Goal: Task Accomplishment & Management: Complete application form

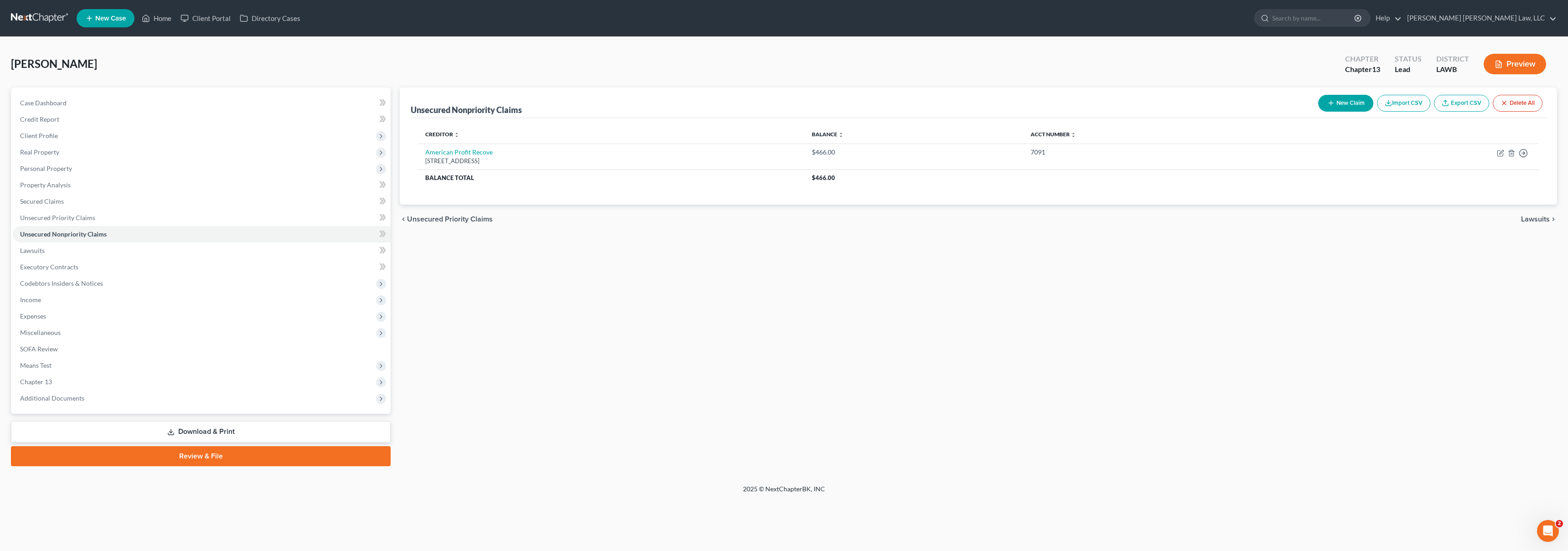
click at [31, 18] on link at bounding box center [40, 18] width 58 height 16
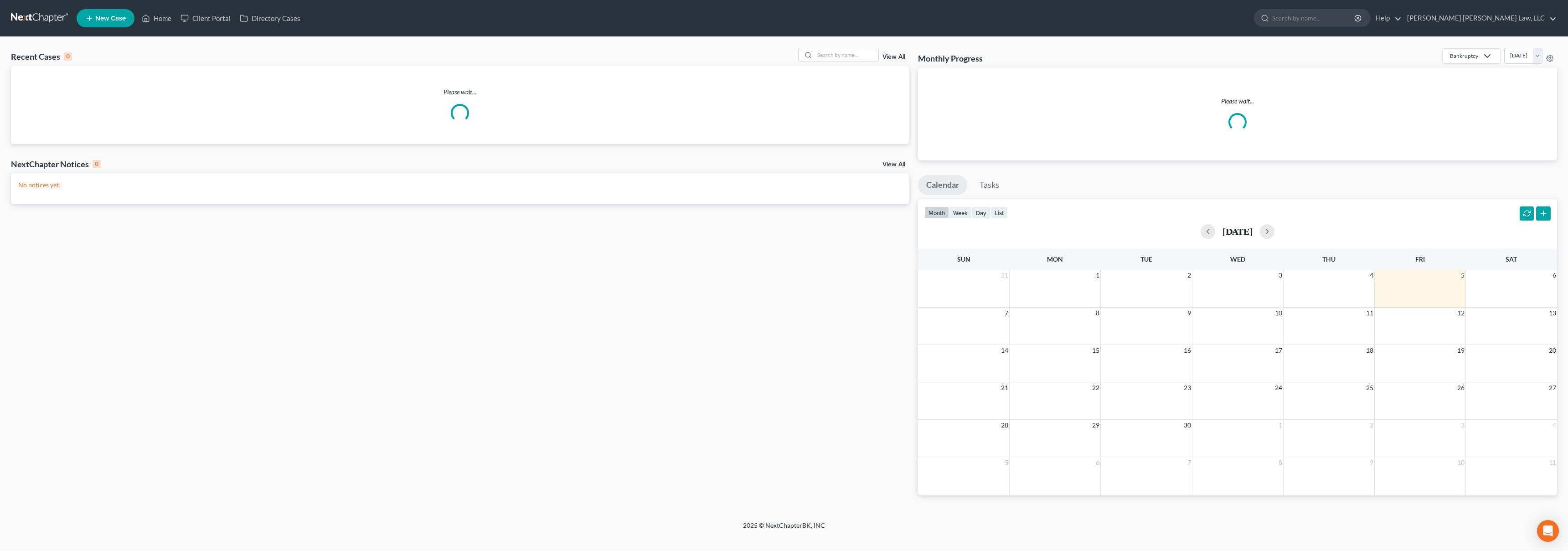
click at [100, 21] on span "New Case" at bounding box center [110, 18] width 30 height 7
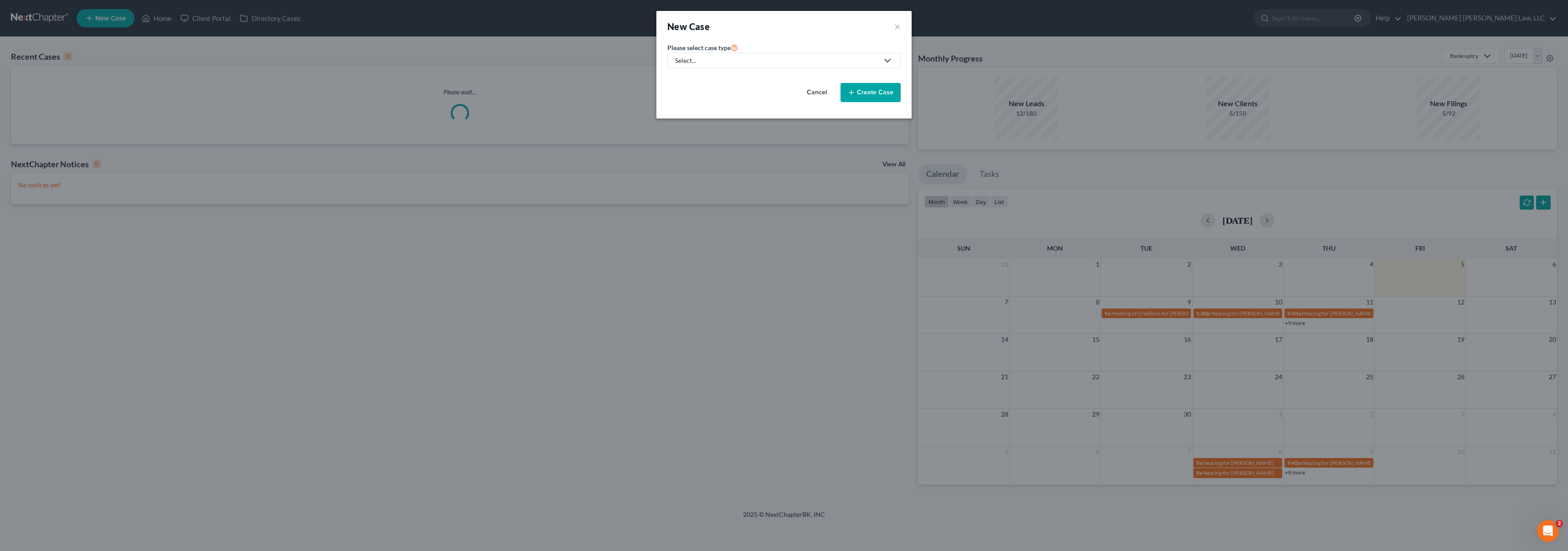
click at [717, 65] on link "Select..." at bounding box center [783, 61] width 233 height 16
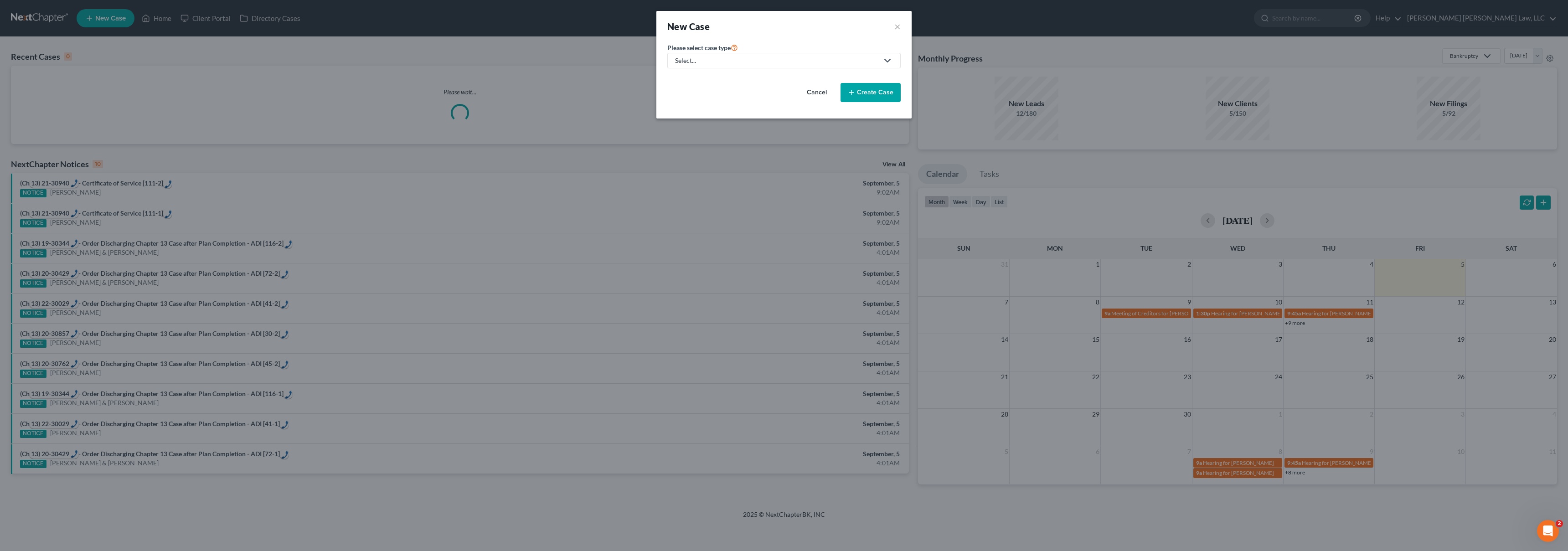
click at [700, 62] on div "Select..." at bounding box center [776, 60] width 203 height 9
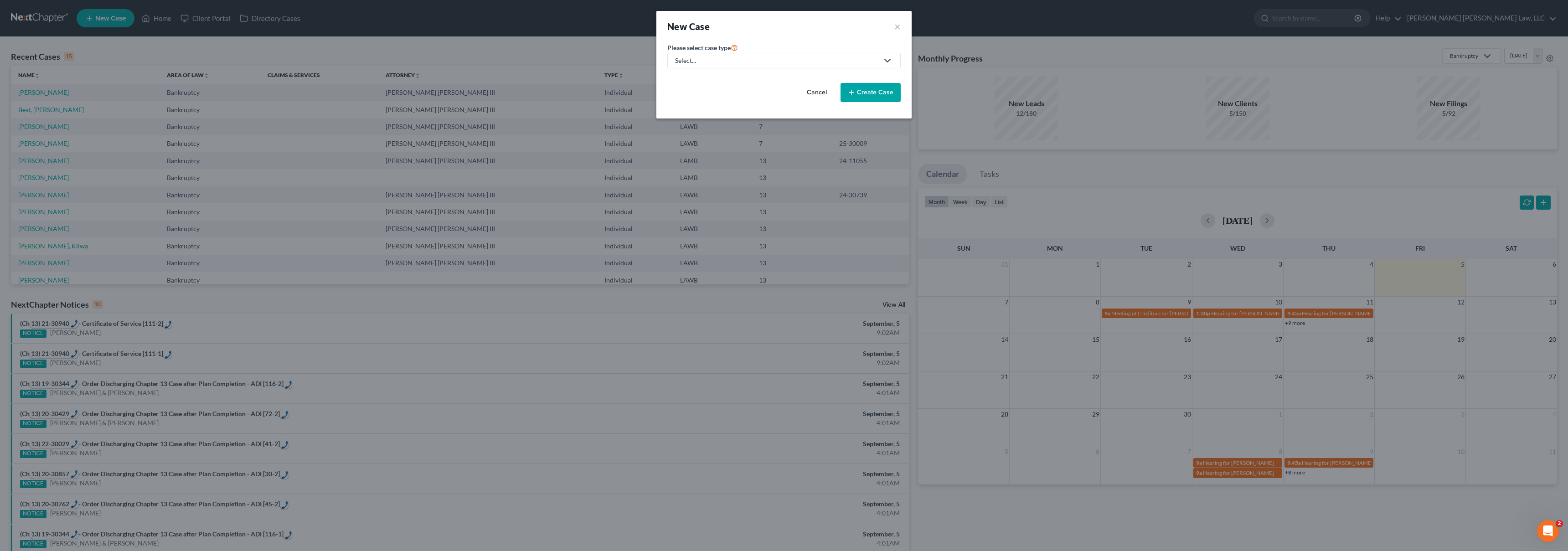
click at [838, 56] on div "Select..." at bounding box center [776, 60] width 203 height 9
click at [712, 79] on div "Bankruptcy" at bounding box center [717, 79] width 81 height 9
select select "36"
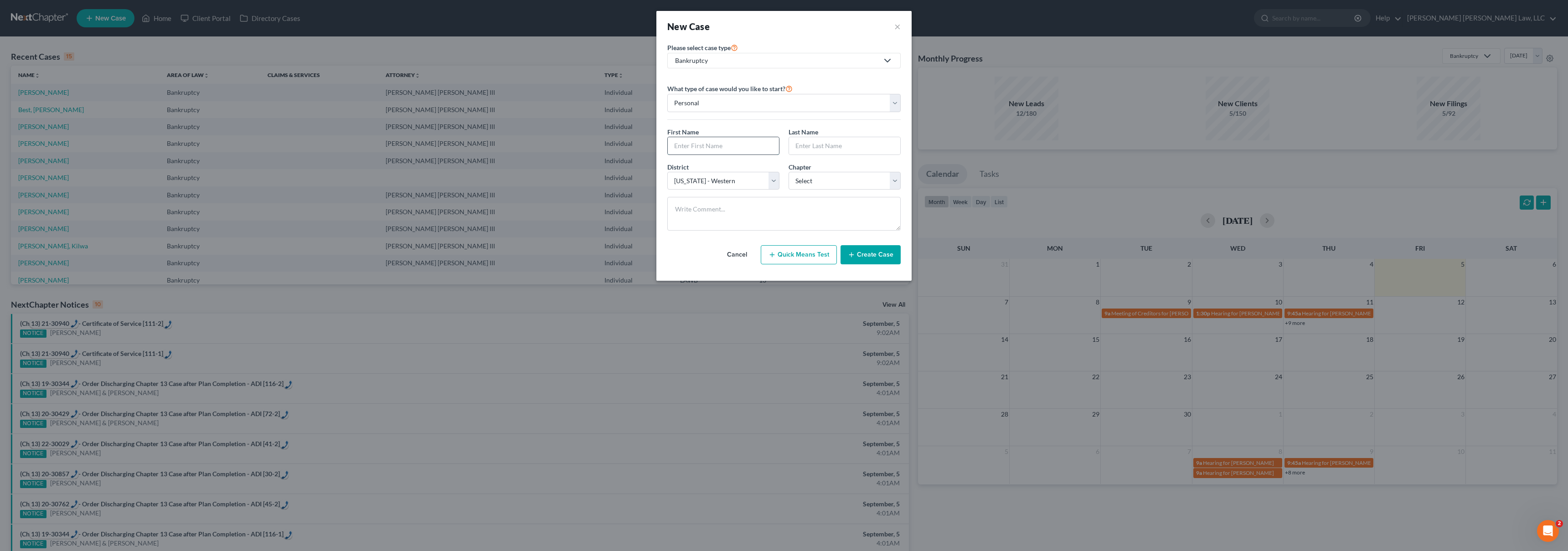
click at [700, 147] on input "text" at bounding box center [723, 146] width 111 height 17
type input "Cassie"
type input "[PERSON_NAME]"
select select "3"
click at [866, 248] on button "Create Case" at bounding box center [870, 255] width 60 height 19
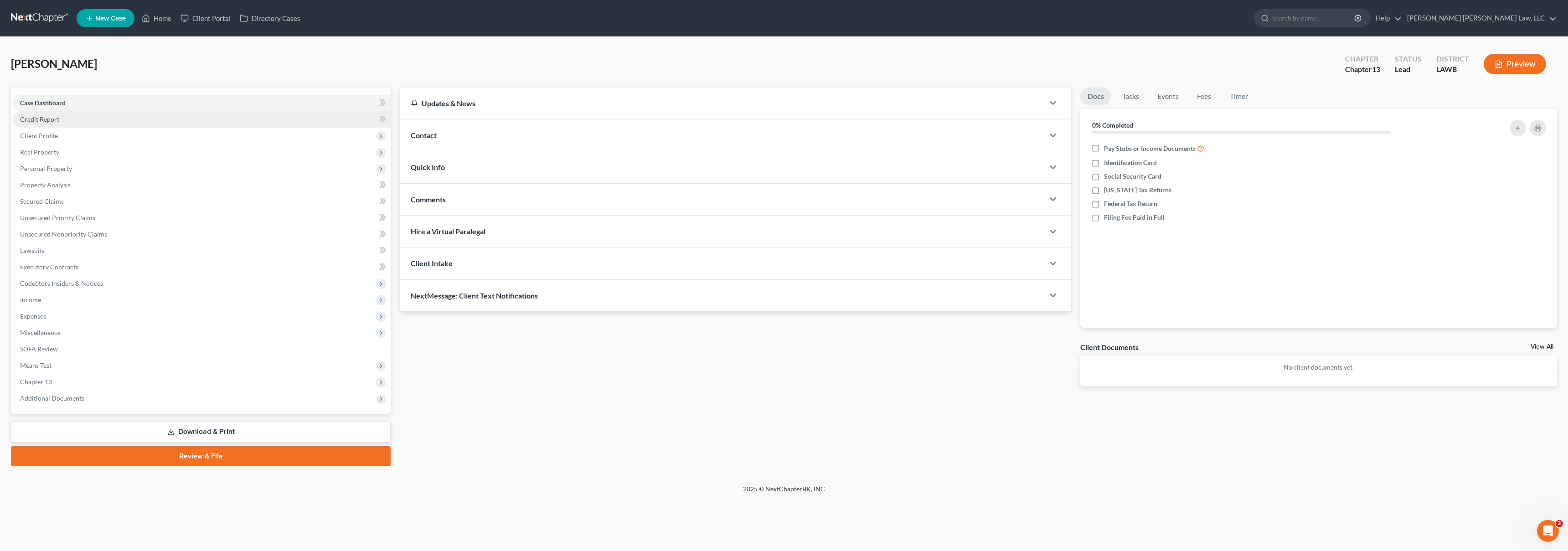
click at [75, 122] on link "Credit Report" at bounding box center [201, 119] width 378 height 16
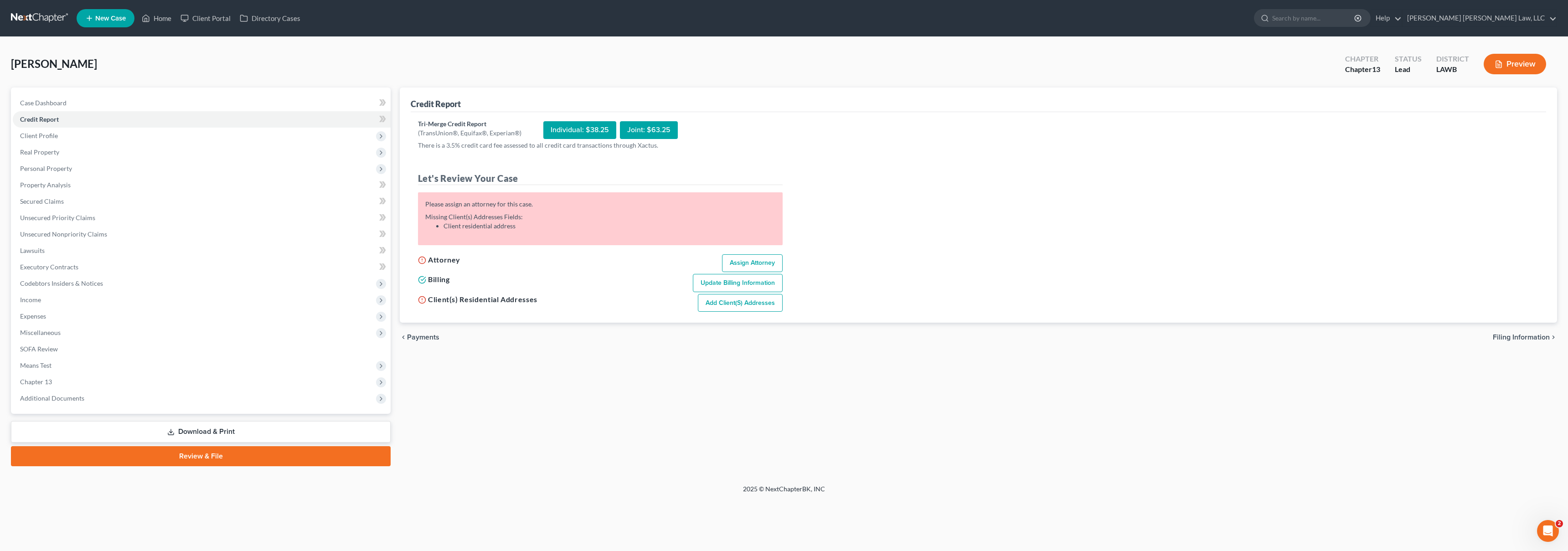
click at [740, 265] on link "Assign Attorney" at bounding box center [752, 264] width 61 height 18
select select "1"
select select "0"
select select "3"
select select "36"
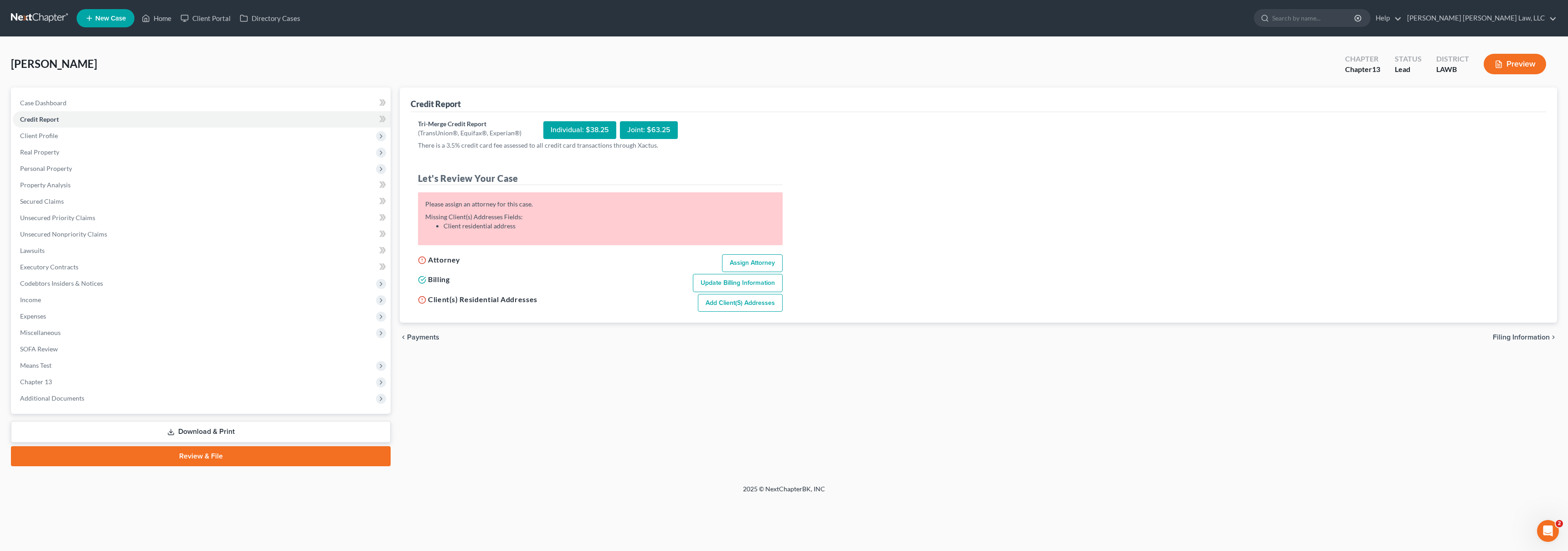
select select "19"
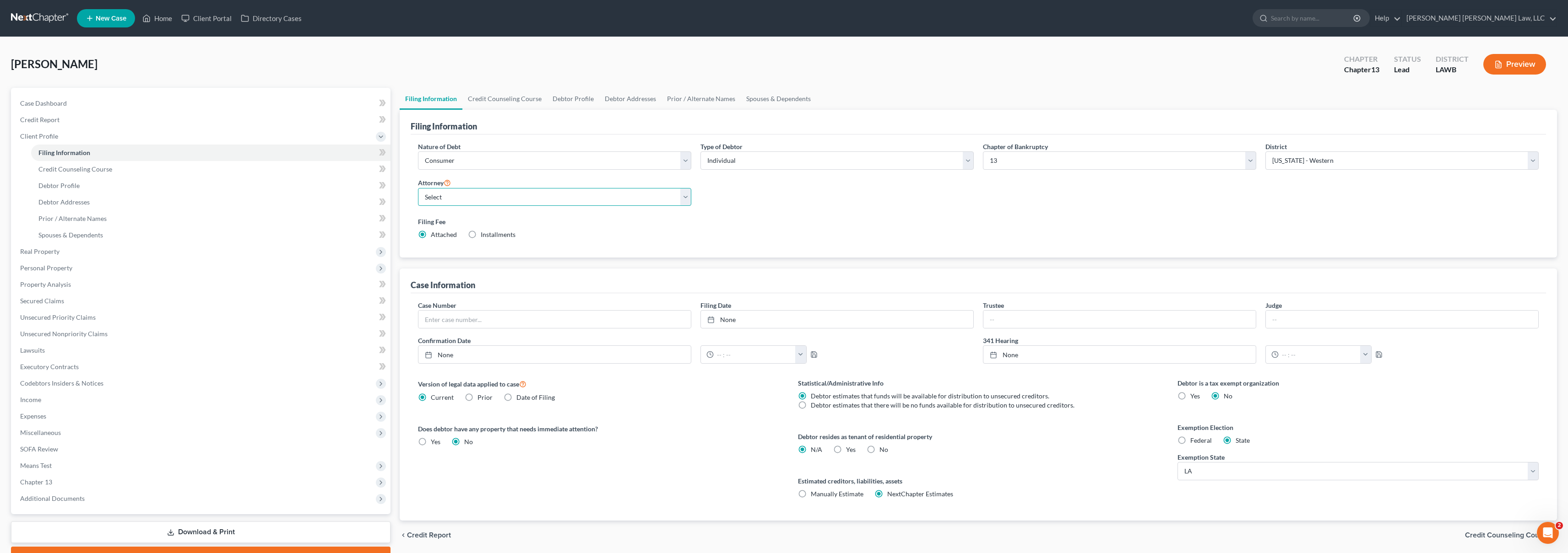
click at [521, 194] on select "Select [PERSON_NAME] [PERSON_NAME] III - LAWB [PERSON_NAME] [PERSON_NAME] III -…" at bounding box center [555, 197] width 273 height 19
select select "0"
click at [56, 116] on span "Credit Report" at bounding box center [39, 120] width 39 height 8
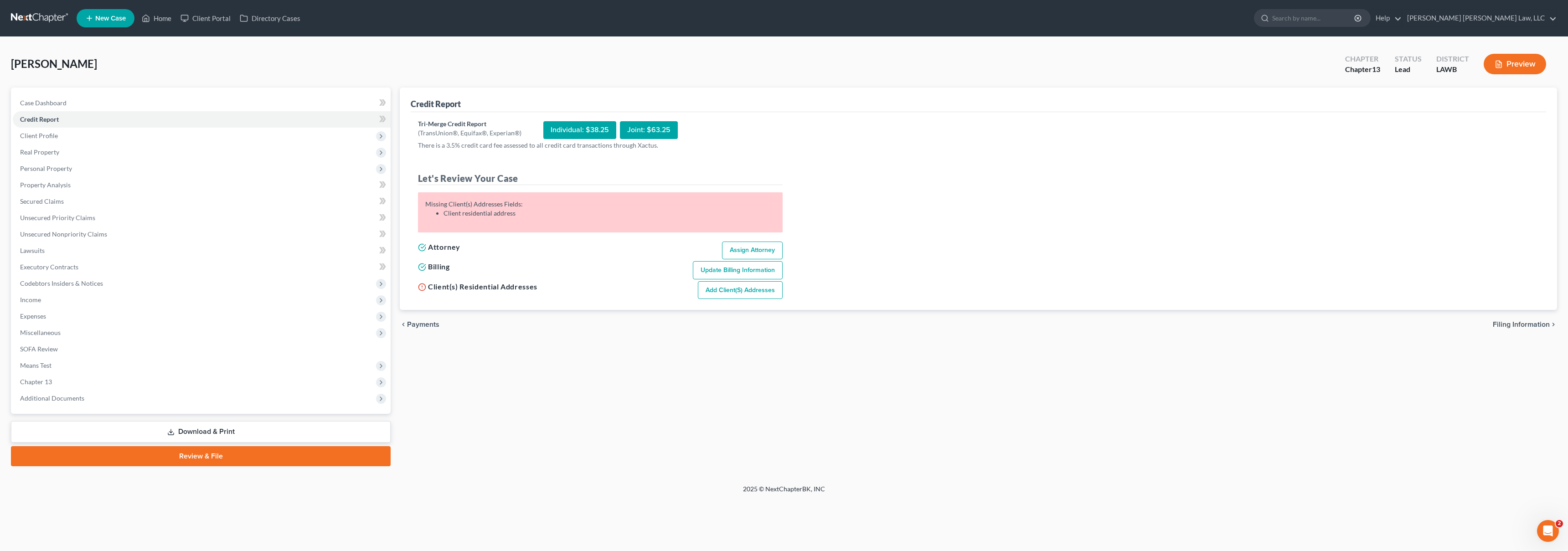
click at [724, 290] on link "Add Client(s) Addresses" at bounding box center [740, 291] width 85 height 18
select select "0"
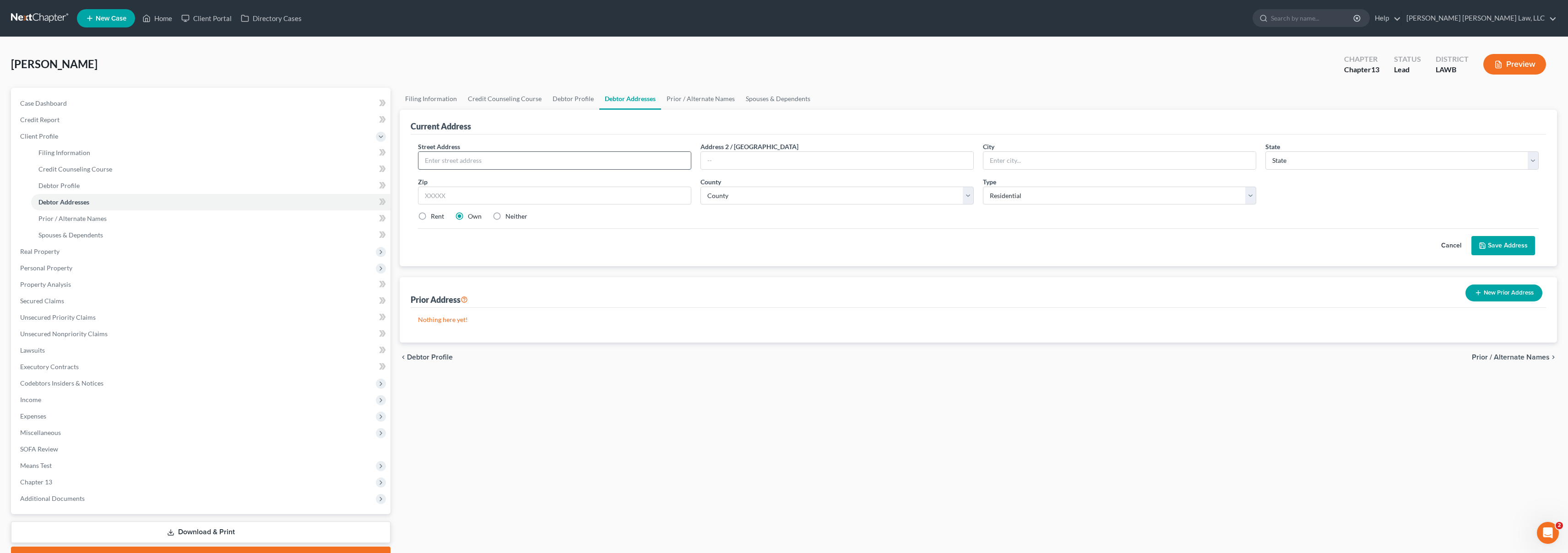
click at [514, 164] on input "text" at bounding box center [555, 160] width 273 height 17
type input "[STREET_ADDRESS]"
type input "Monroe"
select select "19"
type input "71202"
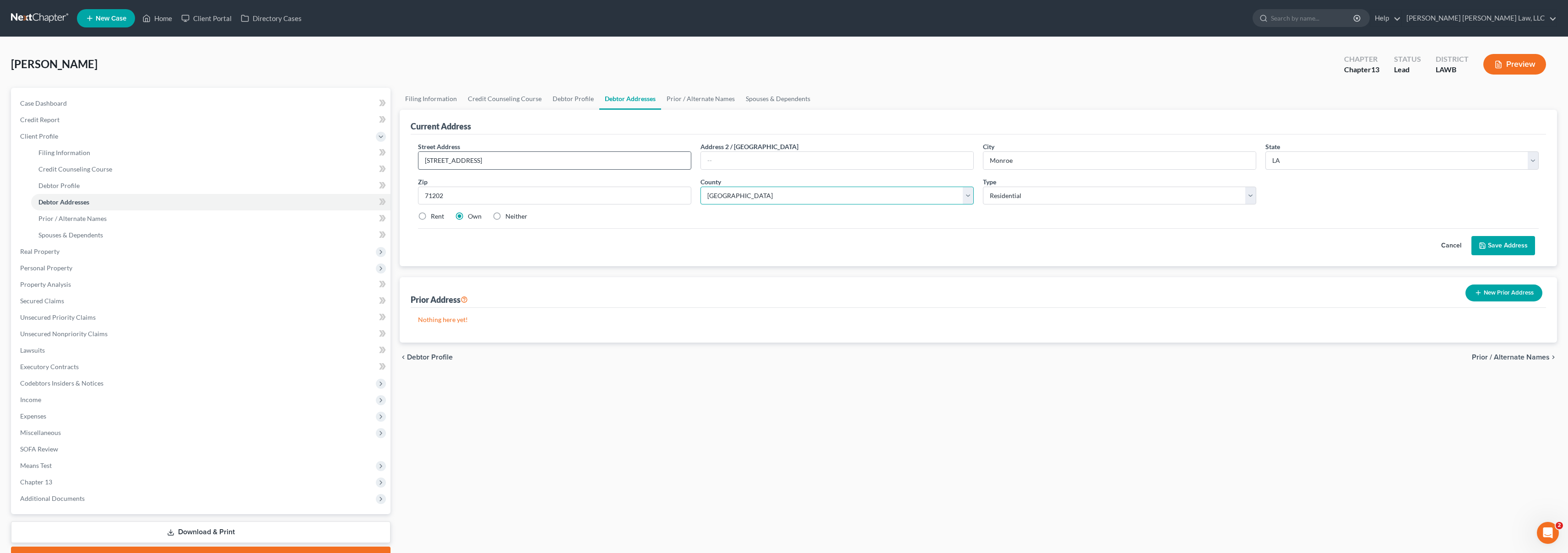
select select "36"
drag, startPoint x: 422, startPoint y: 215, endPoint x: 566, endPoint y: 233, distance: 145.1
click at [431, 215] on label "Rent" at bounding box center [437, 216] width 14 height 9
click at [434, 215] on input "Rent" at bounding box center [437, 215] width 6 height 6
radio input "true"
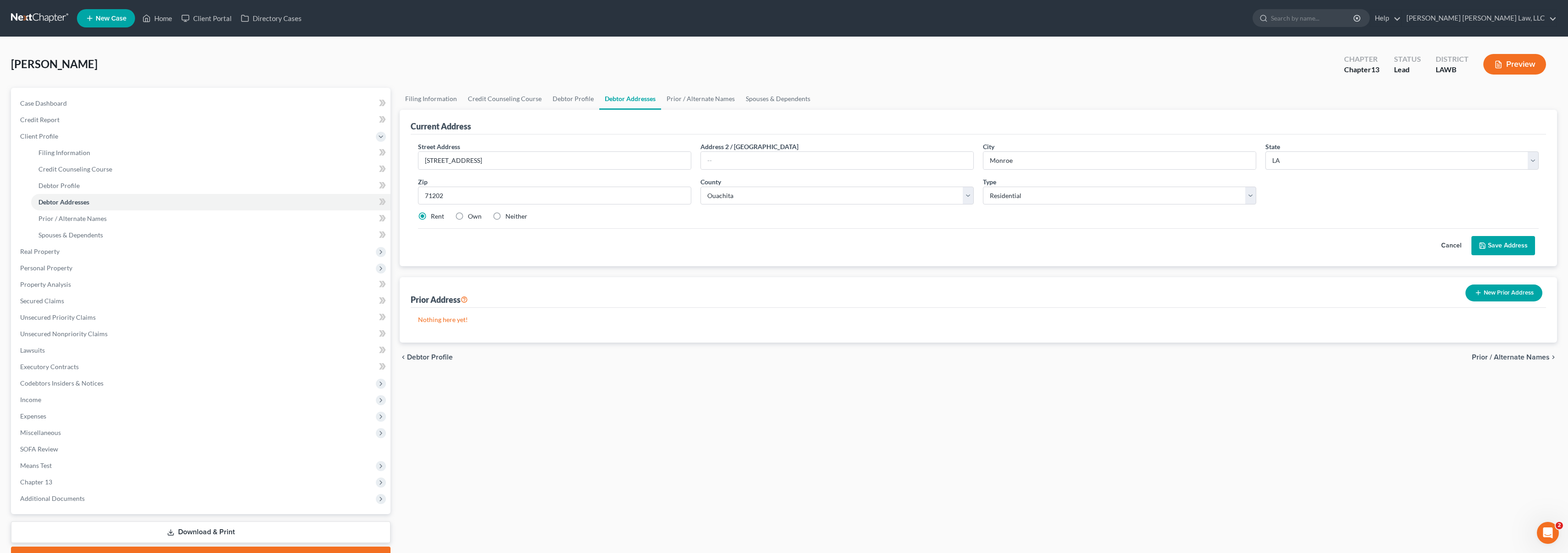
click at [1492, 240] on button "Save Address" at bounding box center [1503, 246] width 63 height 19
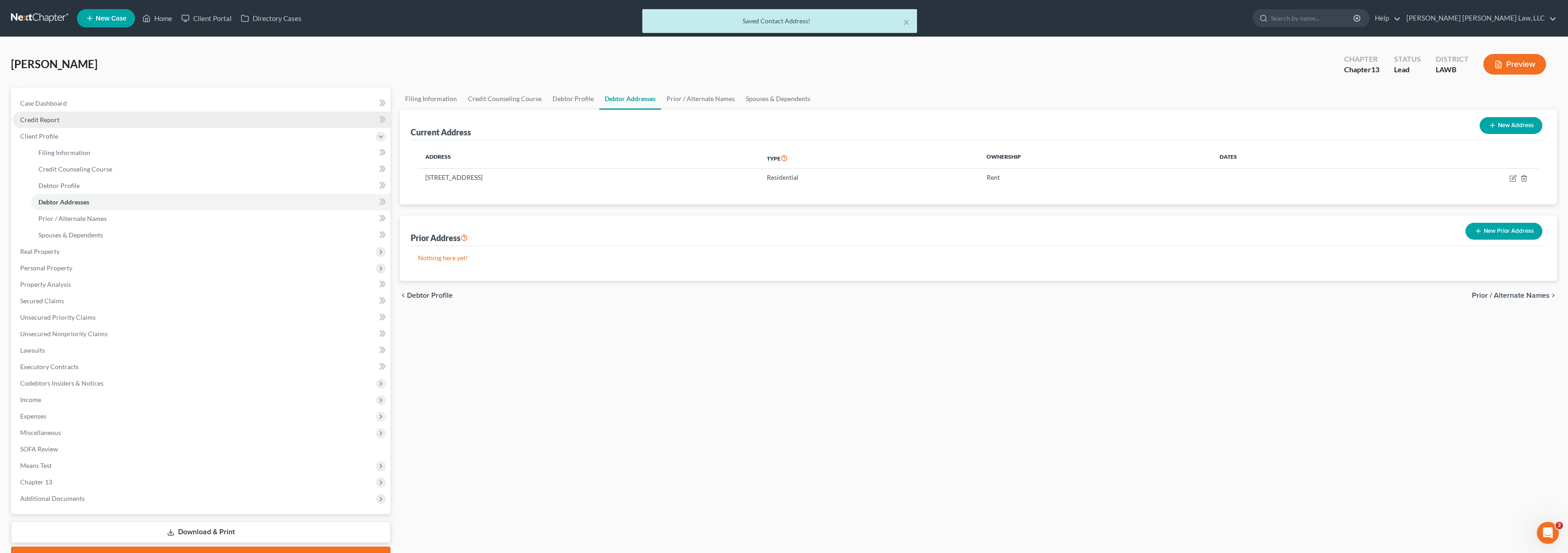
click at [76, 120] on link "Credit Report" at bounding box center [202, 120] width 377 height 16
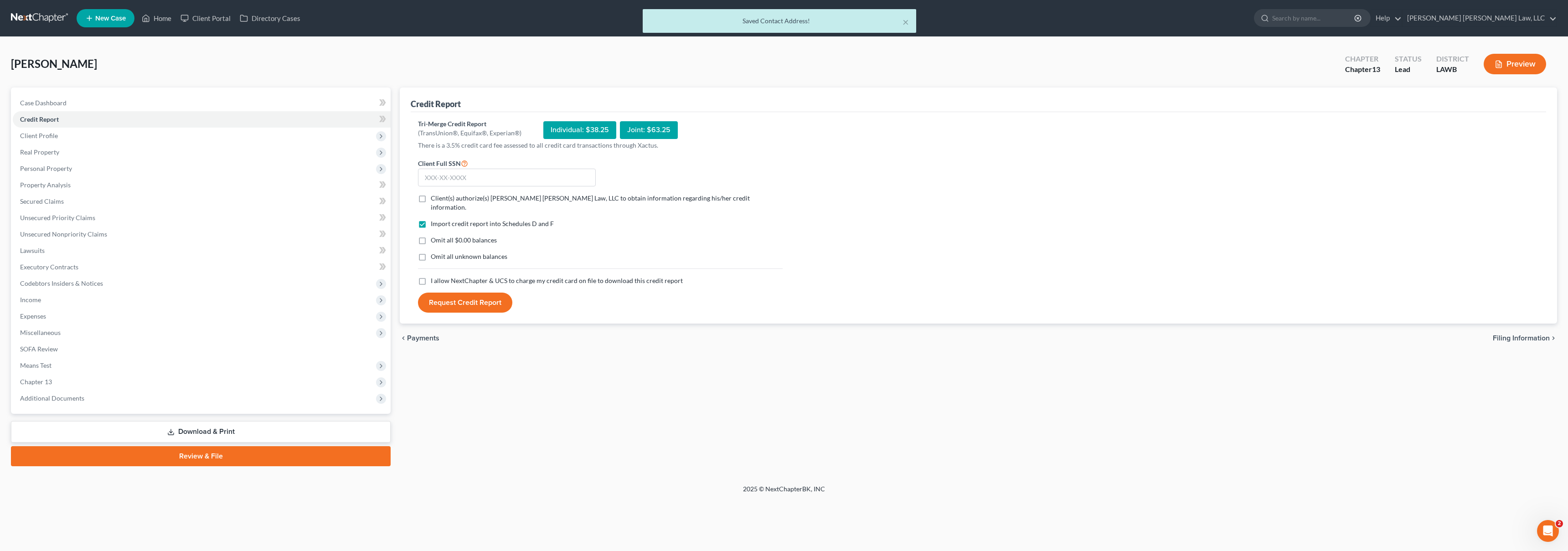
click at [431, 277] on label "I allow NextChapter & UCS to charge my credit card on file to download this cre…" at bounding box center [557, 281] width 252 height 9
click at [435, 277] on input "I allow NextChapter & UCS to charge my credit card on file to download this cre…" at bounding box center [437, 279] width 6 height 6
checkbox input "true"
click at [431, 252] on label "Omit all unknown balances" at bounding box center [469, 257] width 77 height 9
click at [435, 252] on input "Omit all unknown balances" at bounding box center [437, 255] width 6 height 6
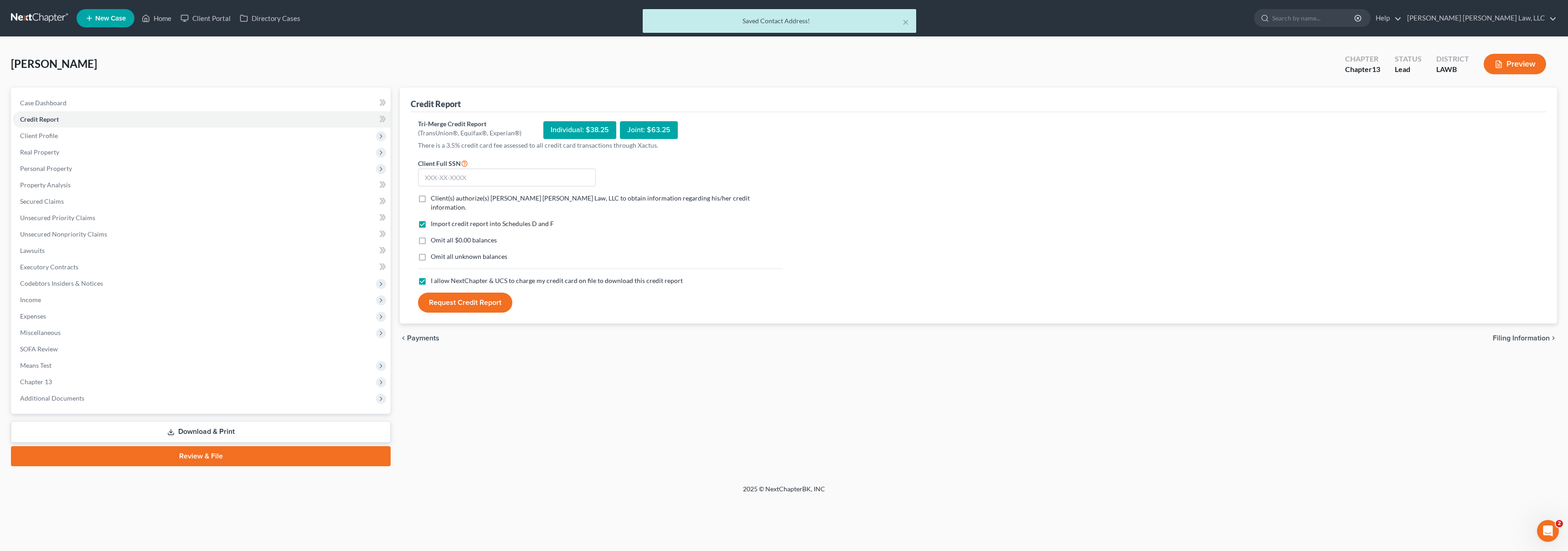
checkbox input "true"
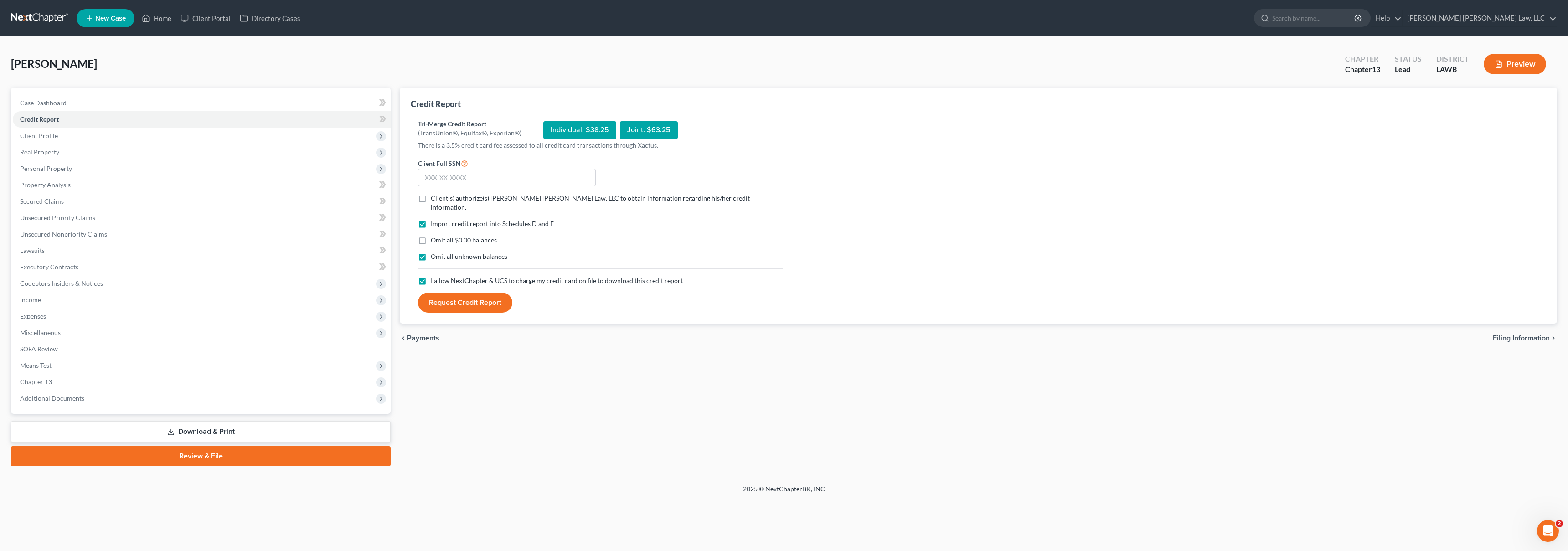
click at [431, 235] on label "Omit all $0.00 balances" at bounding box center [464, 240] width 66 height 9
click at [435, 235] on input "Omit all $0.00 balances" at bounding box center [437, 238] width 6 height 6
checkbox input "true"
click at [431, 197] on label "Client(s) authorize(s) [PERSON_NAME] [PERSON_NAME] Law, LLC to obtain informati…" at bounding box center [607, 203] width 352 height 18
click at [435, 197] on input "Client(s) authorize(s) [PERSON_NAME] [PERSON_NAME] Law, LLC to obtain informati…" at bounding box center [437, 196] width 6 height 6
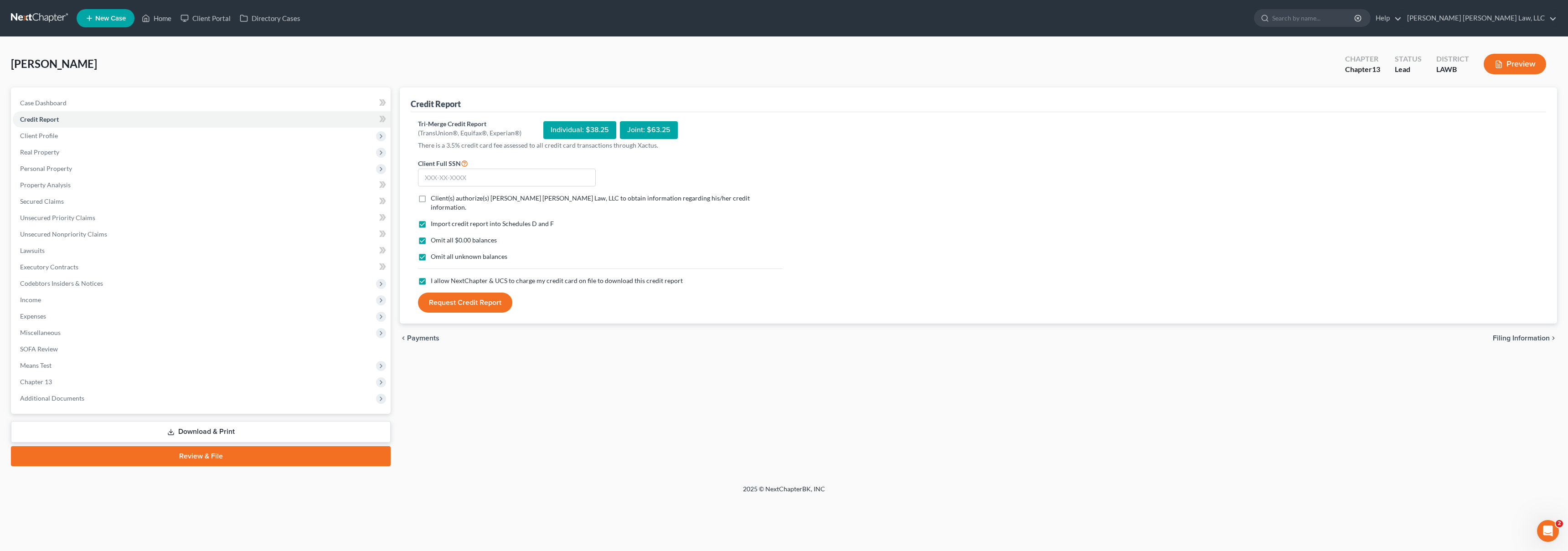
checkbox input "true"
click at [441, 174] on input "text" at bounding box center [507, 178] width 178 height 18
type input "435-06-0504"
click at [471, 294] on button "Request Credit Report" at bounding box center [465, 303] width 94 height 20
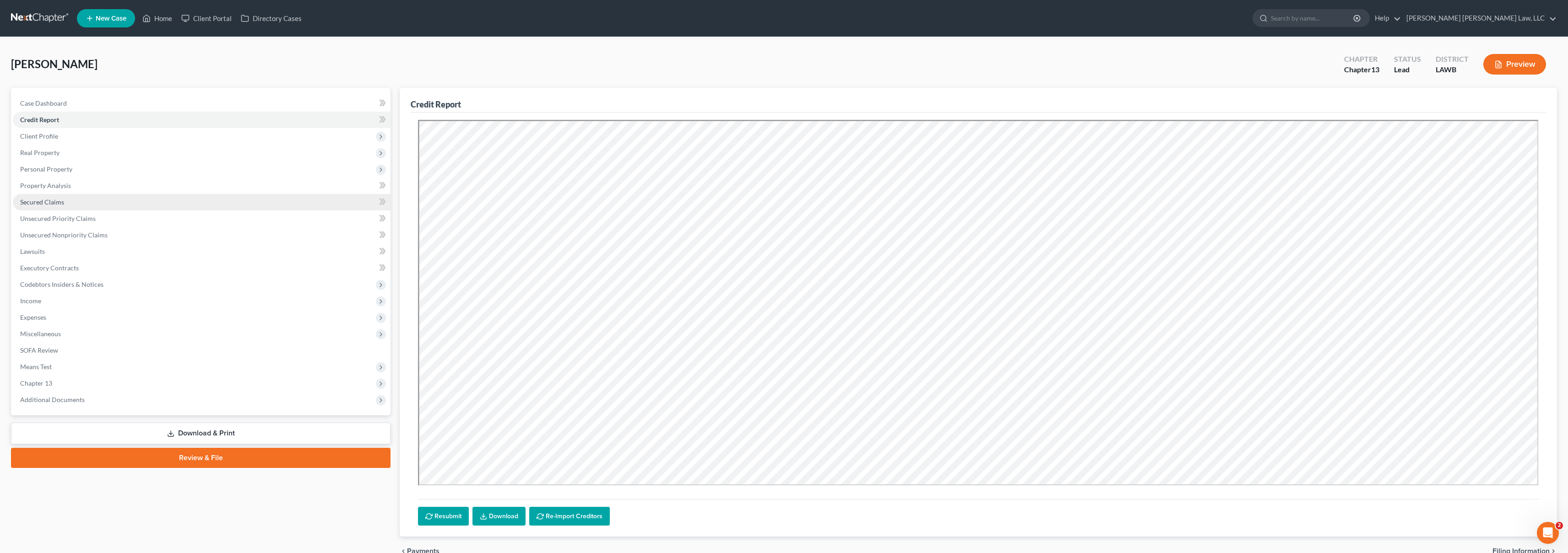
click at [102, 199] on link "Secured Claims" at bounding box center [202, 202] width 377 height 16
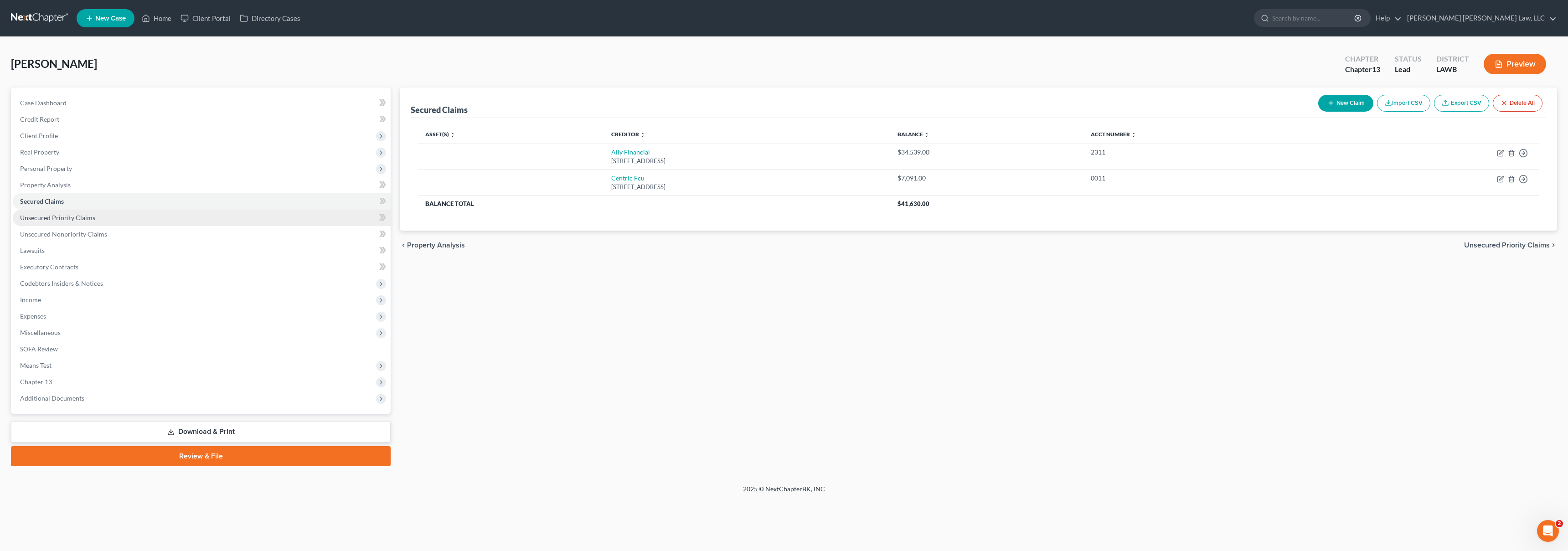
click at [159, 219] on link "Unsecured Priority Claims" at bounding box center [201, 218] width 378 height 16
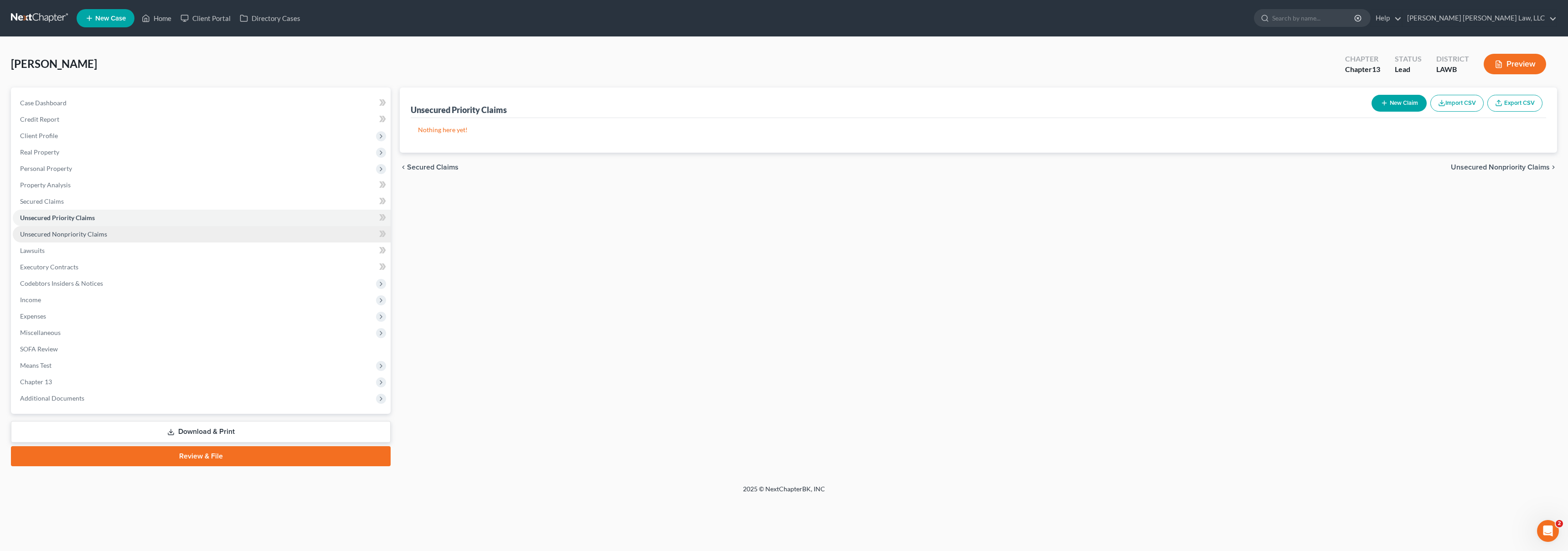
click at [168, 235] on link "Unsecured Nonpriority Claims" at bounding box center [201, 234] width 378 height 16
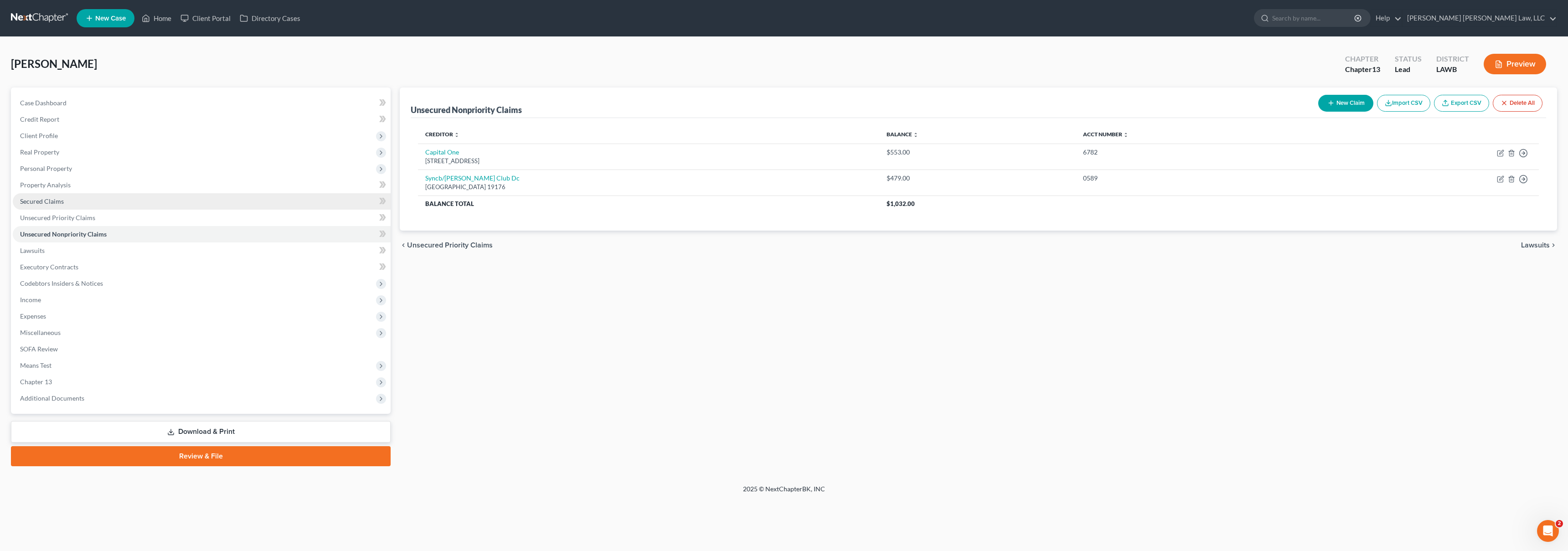
click at [191, 202] on link "Secured Claims" at bounding box center [201, 201] width 378 height 16
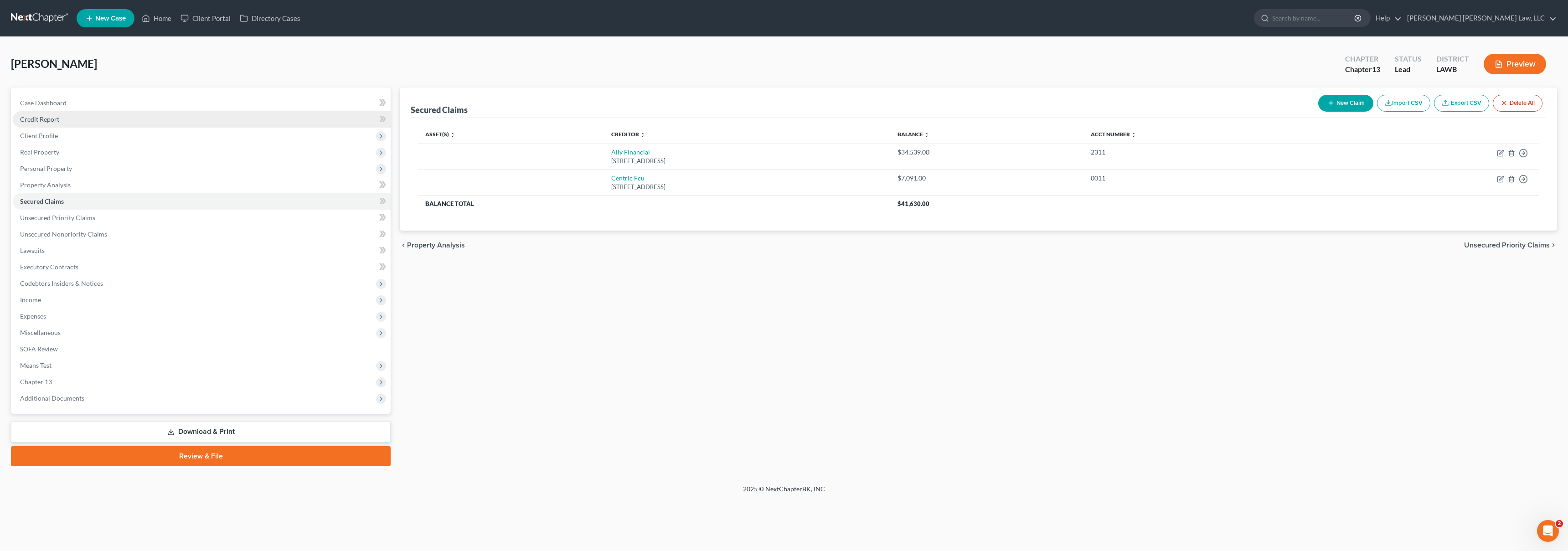
click at [112, 122] on link "Credit Report" at bounding box center [201, 119] width 378 height 16
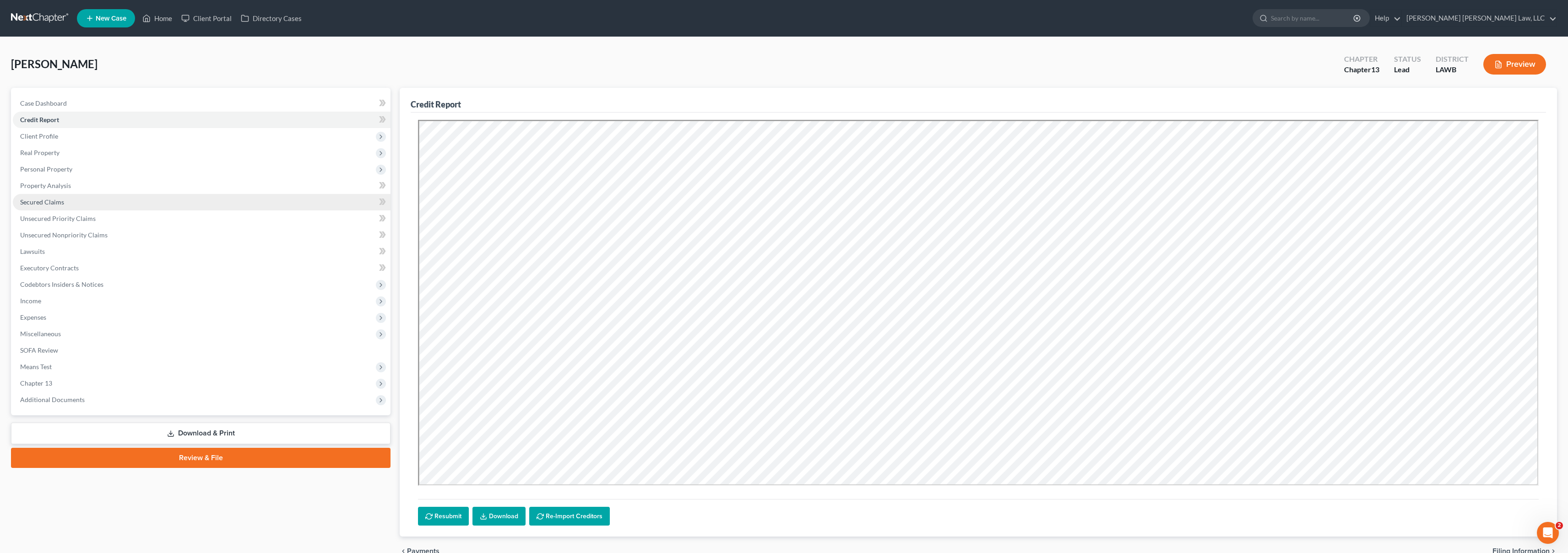
click at [86, 205] on link "Secured Claims" at bounding box center [202, 202] width 377 height 16
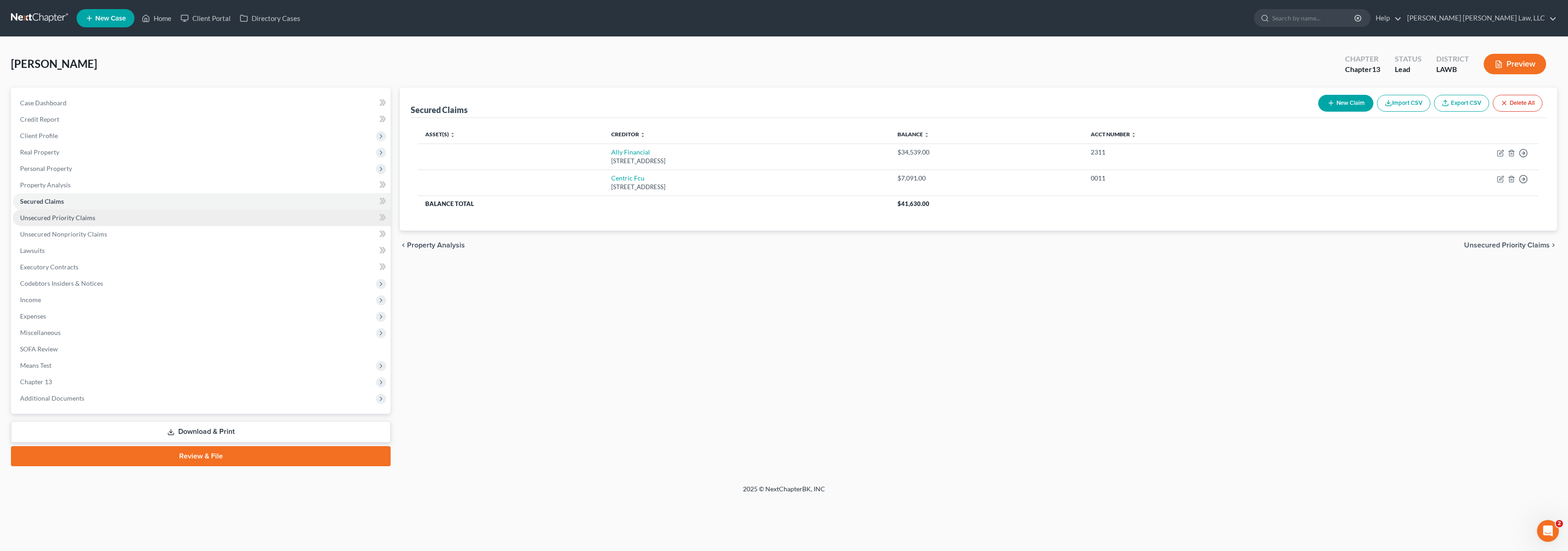
click at [81, 218] on span "Unsecured Priority Claims" at bounding box center [57, 218] width 75 height 8
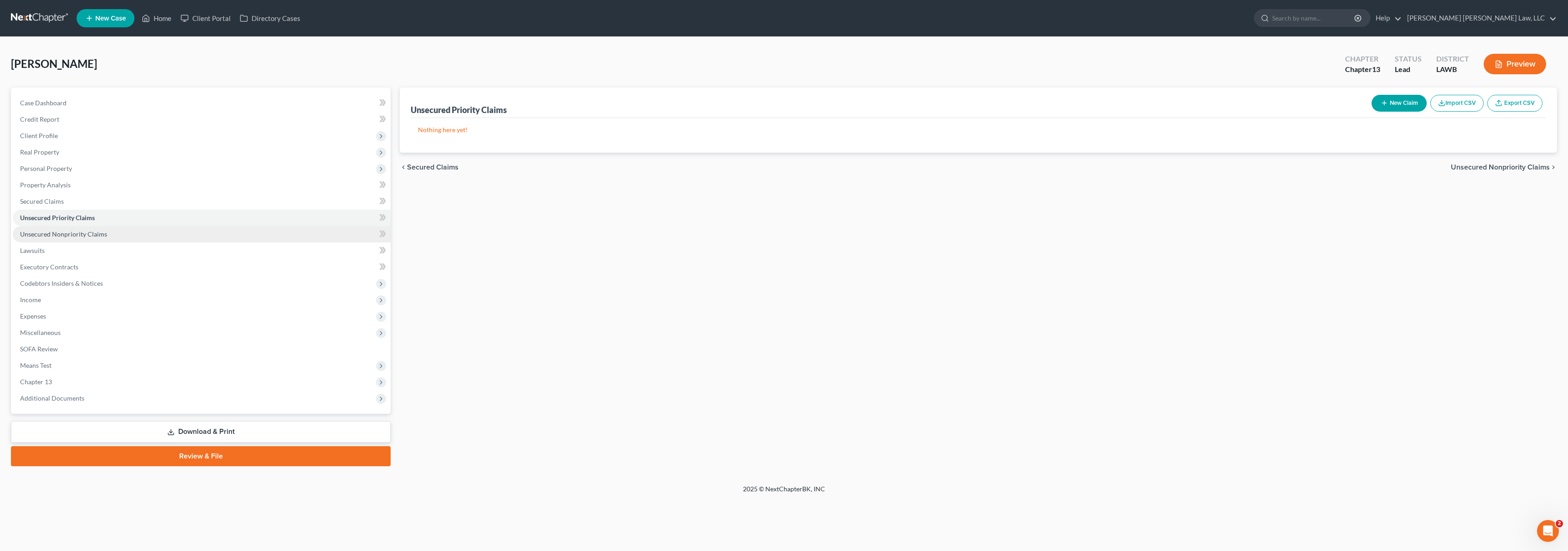
click at [90, 233] on span "Unsecured Nonpriority Claims" at bounding box center [63, 234] width 87 height 8
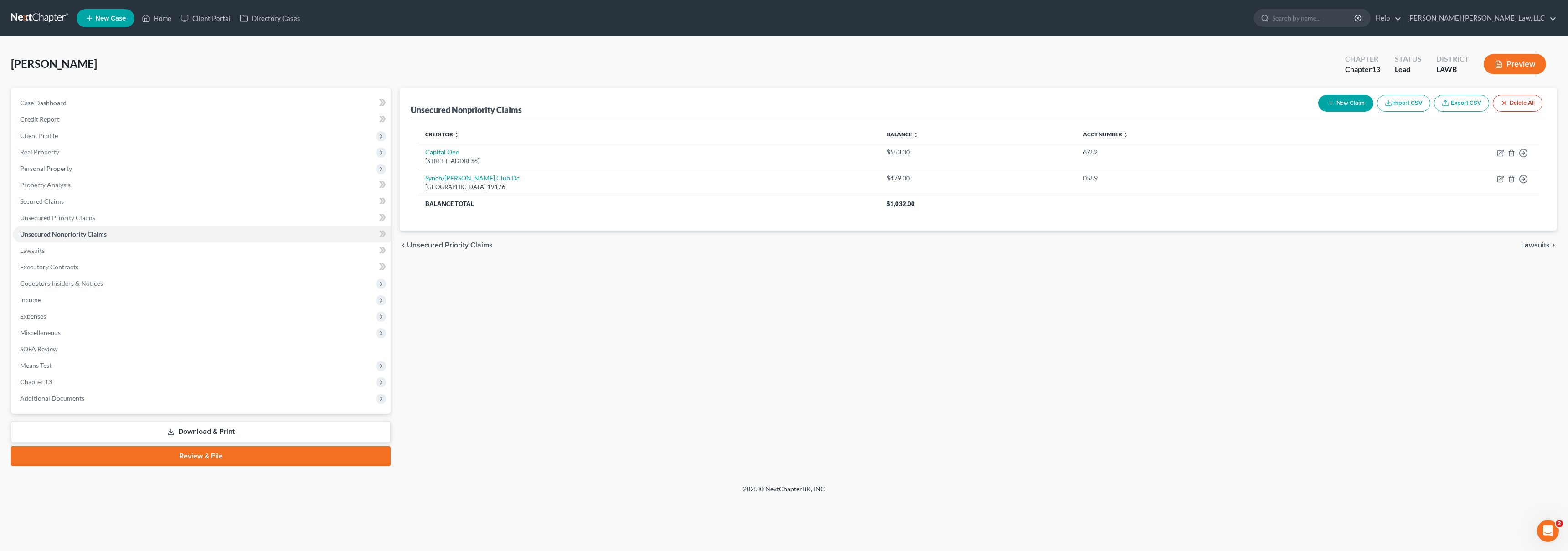
click at [911, 131] on link "Balance expand_more expand_less unfold_more" at bounding box center [902, 135] width 32 height 7
click at [140, 125] on link "Credit Report" at bounding box center [201, 119] width 378 height 16
